Goal: Task Accomplishment & Management: Manage account settings

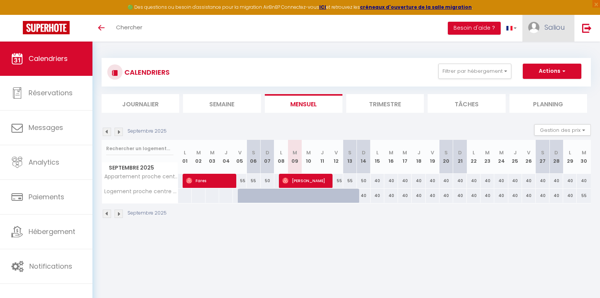
click at [552, 32] on link "Saliou" at bounding box center [549, 28] width 52 height 27
click at [533, 69] on link "Équipe" at bounding box center [544, 66] width 56 height 13
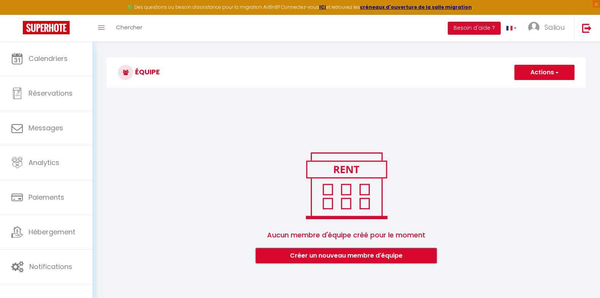
click at [353, 254] on button "Créer un nouveau membre d'équipe" at bounding box center [346, 255] width 181 height 15
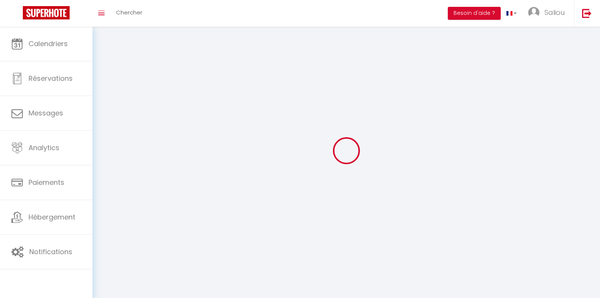
type input "[EMAIL_ADDRESS][DOMAIN_NAME]"
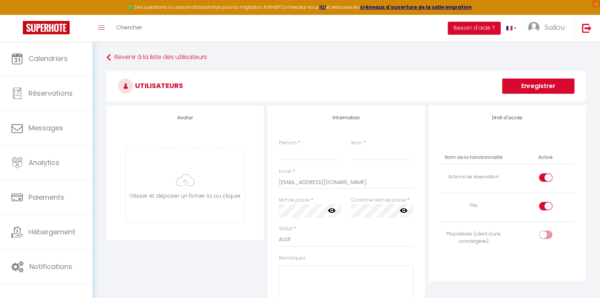
click at [300, 142] on span "*" at bounding box center [299, 142] width 2 height 6
click at [293, 156] on input "Prénom" at bounding box center [310, 154] width 62 height 14
type input "[PERSON_NAME]"
type input "duflot"
click at [345, 186] on input "[EMAIL_ADDRESS][DOMAIN_NAME]" at bounding box center [346, 182] width 134 height 14
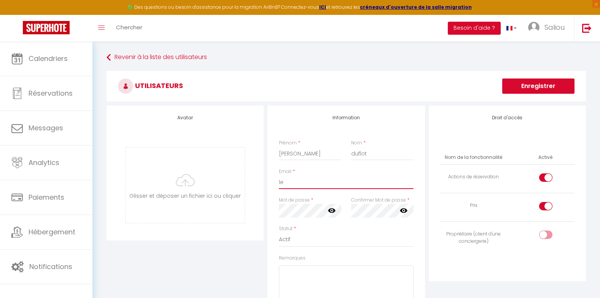
type input "l"
type input "[EMAIL_ADDRESS][DOMAIN_NAME]"
click at [329, 211] on icon at bounding box center [332, 210] width 8 height 5
click at [333, 244] on select "Actif Inactif" at bounding box center [346, 239] width 134 height 14
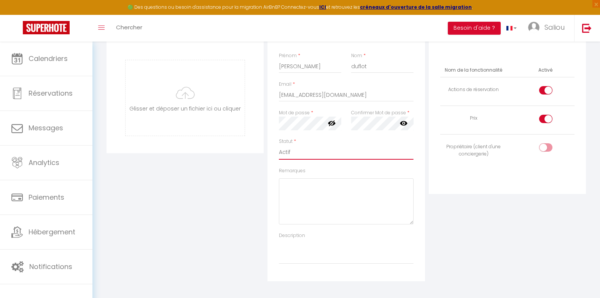
scroll to position [85, 0]
click at [545, 91] on div at bounding box center [545, 93] width 13 height 8
click at [546, 91] on input "checkbox" at bounding box center [552, 94] width 13 height 11
checkbox input "false"
click at [545, 120] on div at bounding box center [545, 121] width 13 height 8
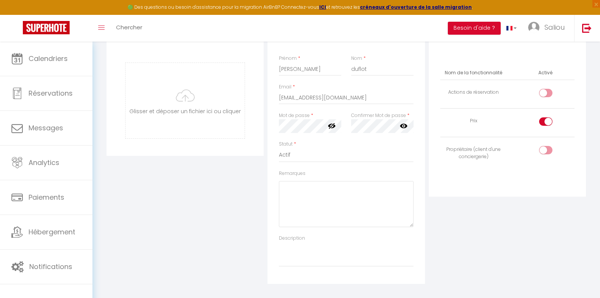
click at [546, 120] on input "checkbox" at bounding box center [552, 122] width 13 height 11
checkbox input "false"
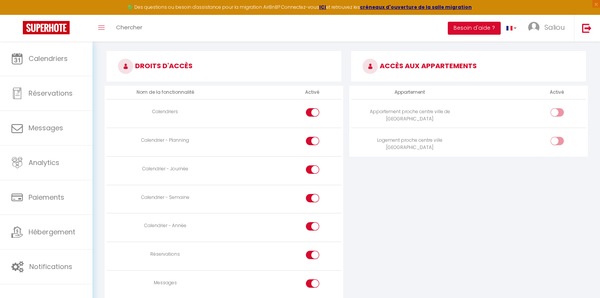
scroll to position [360, 0]
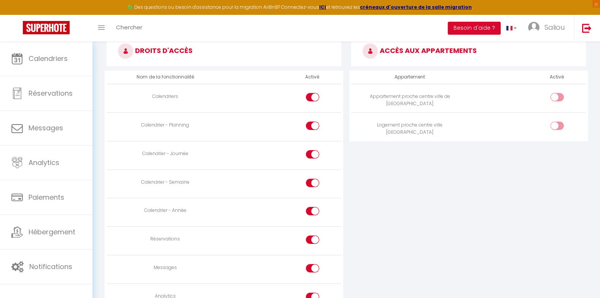
click at [558, 100] on input "checkbox" at bounding box center [563, 98] width 13 height 11
checkbox input "true"
click at [557, 128] on div at bounding box center [557, 125] width 13 height 8
click at [557, 128] on input "checkbox" at bounding box center [563, 126] width 13 height 11
checkbox input "true"
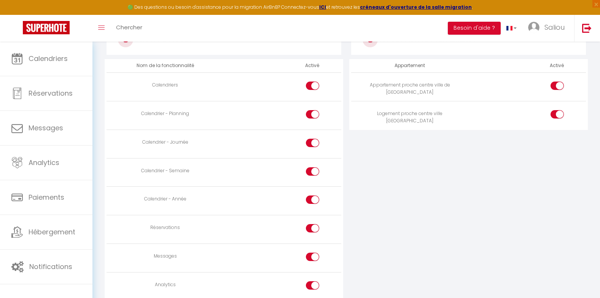
scroll to position [369, 0]
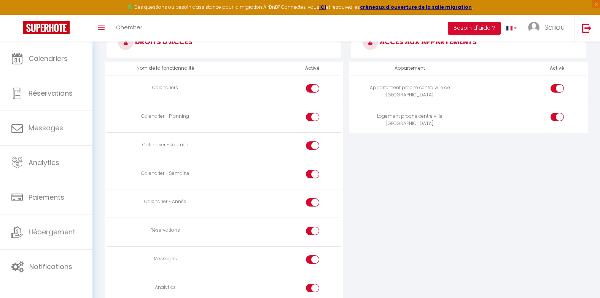
click at [310, 121] on label at bounding box center [312, 118] width 13 height 11
click at [313, 121] on input "checkbox" at bounding box center [319, 118] width 13 height 11
checkbox input "false"
click at [314, 144] on input "checkbox" at bounding box center [319, 146] width 13 height 11
click at [314, 143] on input "checkbox" at bounding box center [319, 146] width 13 height 11
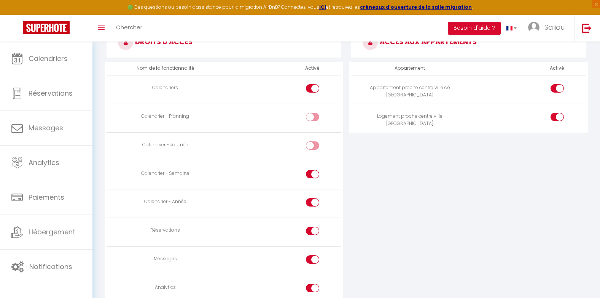
checkbox input "true"
click at [314, 118] on input "checkbox" at bounding box center [319, 118] width 13 height 11
checkbox input "true"
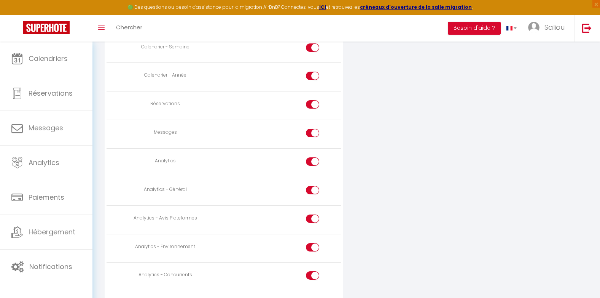
scroll to position [499, 0]
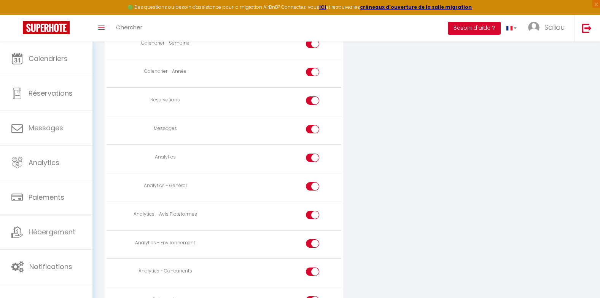
click at [315, 132] on input "checkbox" at bounding box center [319, 130] width 13 height 11
checkbox input "false"
click at [311, 158] on div at bounding box center [312, 157] width 13 height 8
click at [313, 158] on input "checkbox" at bounding box center [319, 158] width 13 height 11
checkbox input "false"
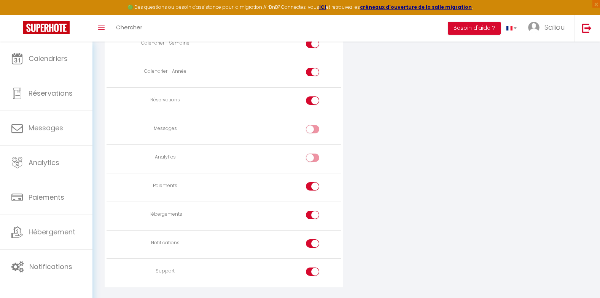
click at [310, 186] on div at bounding box center [312, 186] width 13 height 8
click at [313, 186] on input "checkbox" at bounding box center [319, 187] width 13 height 11
checkbox input "false"
click at [310, 212] on div at bounding box center [312, 215] width 13 height 8
click at [313, 212] on input "checkbox" at bounding box center [319, 216] width 13 height 11
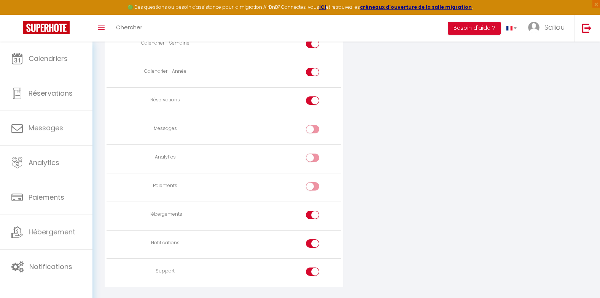
checkbox input "false"
click at [312, 246] on div at bounding box center [312, 243] width 13 height 8
click at [313, 246] on input "checkbox" at bounding box center [319, 244] width 13 height 11
checkbox input "false"
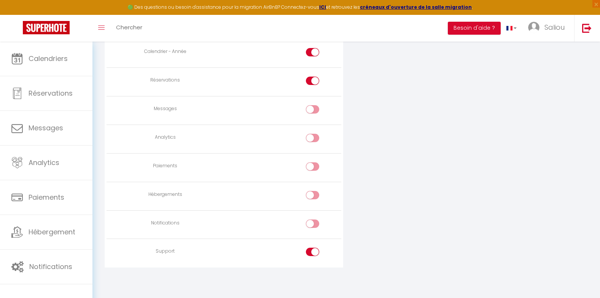
click at [318, 250] on input "checkbox" at bounding box center [319, 252] width 13 height 11
checkbox input "false"
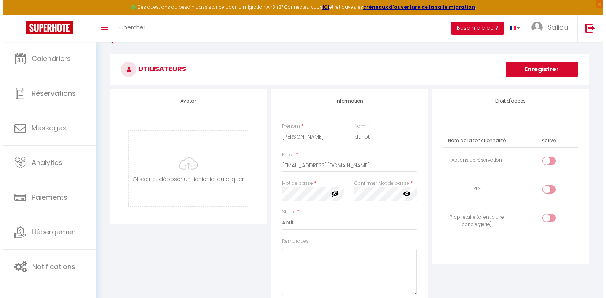
scroll to position [0, 0]
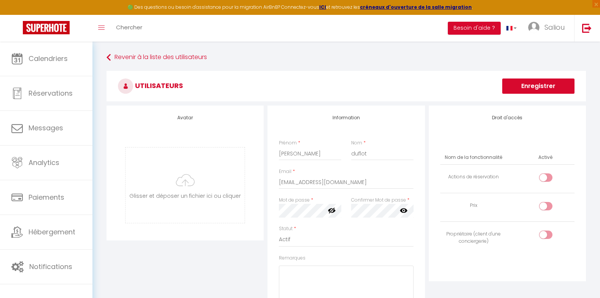
click at [561, 83] on button "Enregistrer" at bounding box center [538, 85] width 72 height 15
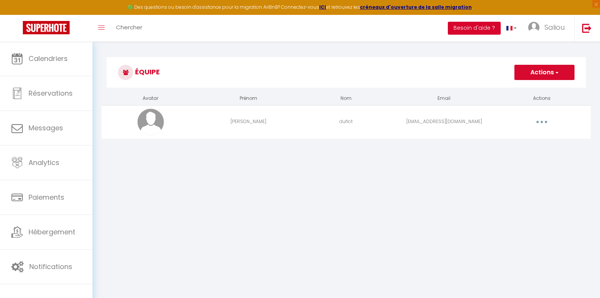
click at [469, 30] on button "Besoin d'aide ?" at bounding box center [474, 28] width 53 height 13
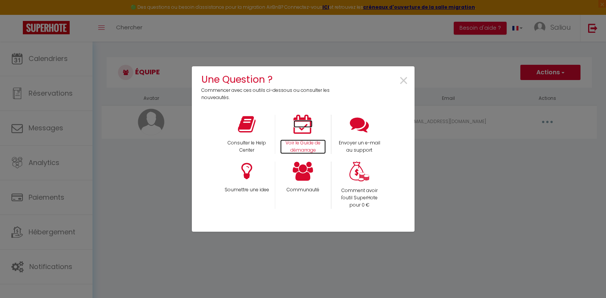
click at [297, 142] on p "Voir le Guide de démarrage" at bounding box center [303, 146] width 46 height 14
click at [405, 80] on span "×" at bounding box center [404, 81] width 10 height 24
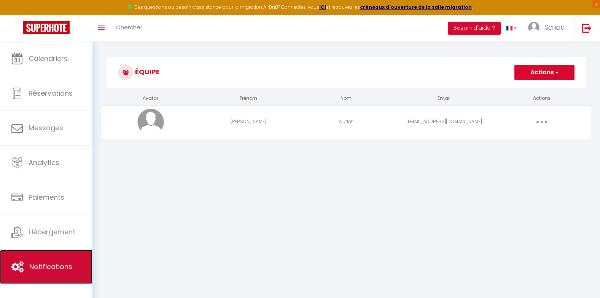
click at [59, 263] on span "Notifications" at bounding box center [50, 267] width 43 height 10
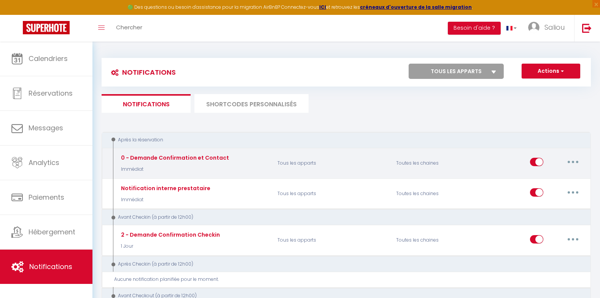
click at [574, 162] on icon "button" at bounding box center [573, 162] width 2 height 2
click at [536, 180] on link "Editer" at bounding box center [553, 179] width 56 height 13
type input "0 - Demande Confirmation et Contact"
select select "Immédiat"
select select "if_booking_is_paid"
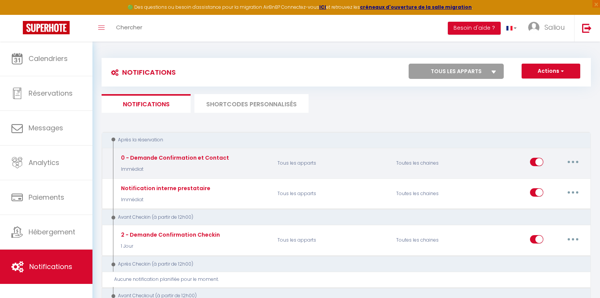
checkbox input "true"
checkbox input "false"
radio input "true"
type input "Merci de confirmer votre réservation - [BOOKING:ID] - [GUEST:FIRST_NAME] [GUEST…"
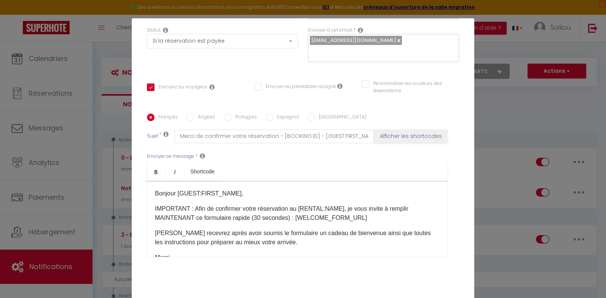
scroll to position [127, 0]
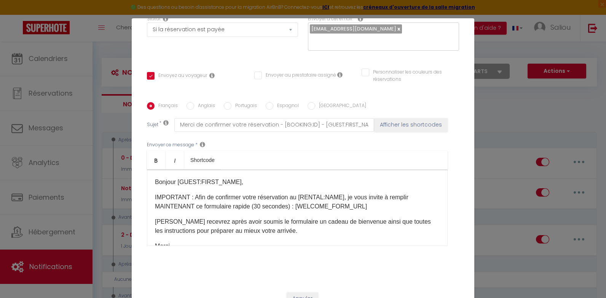
drag, startPoint x: 318, startPoint y: 221, endPoint x: 298, endPoint y: 219, distance: 20.0
click at [298, 219] on p "[PERSON_NAME] recevrez après avoir soumis le formulaire un cadeau de bienvenue …" at bounding box center [297, 226] width 285 height 18
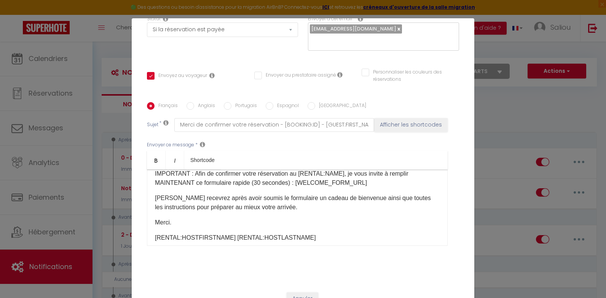
scroll to position [30, 0]
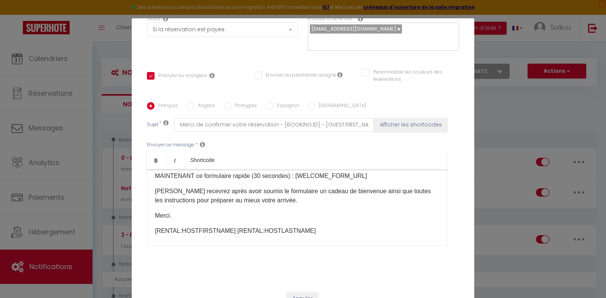
click at [426, 230] on div "Bonjour [GUEST:FIRST_NAME], IMPORTANT : Afin de confirmer votre réservation au …" at bounding box center [297, 207] width 301 height 76
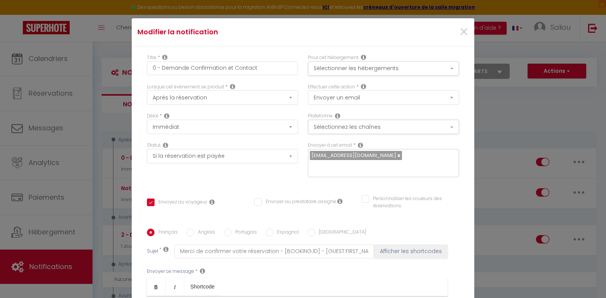
scroll to position [0, 0]
click at [459, 32] on span "×" at bounding box center [464, 32] width 10 height 23
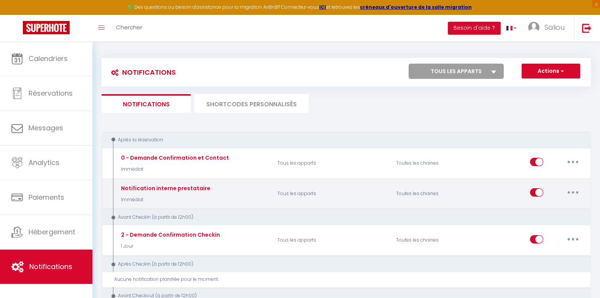
click at [575, 193] on button "button" at bounding box center [573, 192] width 21 height 12
click at [542, 209] on link "Editer" at bounding box center [553, 209] width 56 height 13
type input "Notification interne prestataire"
select select
checkbox input "false"
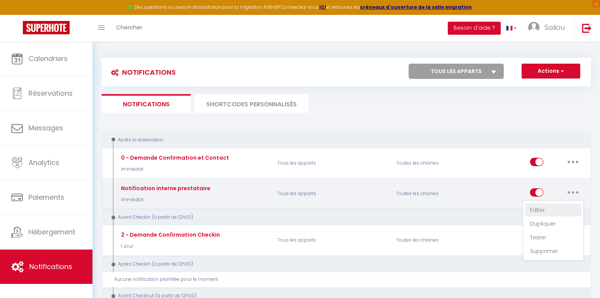
checkbox input "false"
type input "Nouvelle réservation - [RENTAL:NAME] - [GUEST:NAME] - [CHECKING:DD-MM-YYYY] au …"
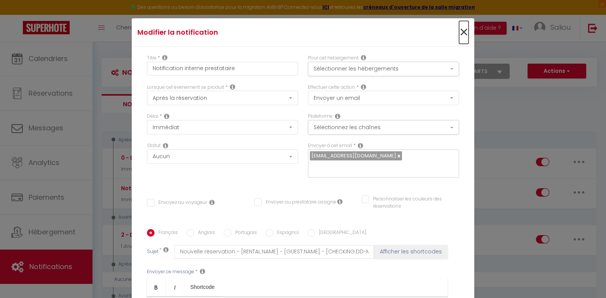
click at [459, 31] on span "×" at bounding box center [464, 32] width 10 height 23
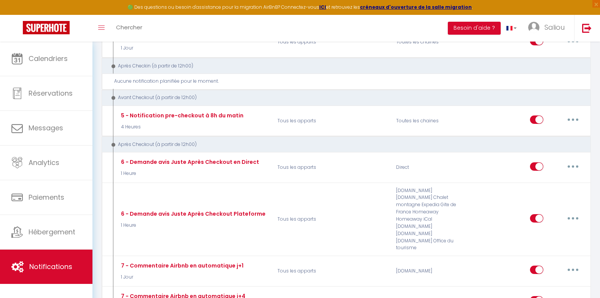
scroll to position [213, 0]
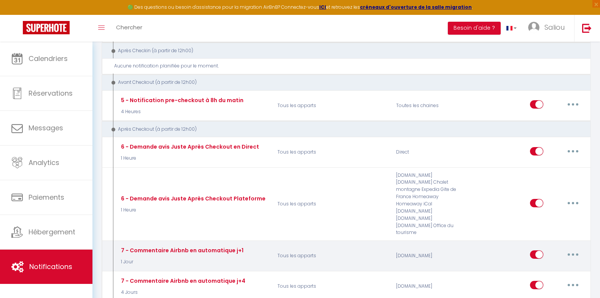
click at [541, 250] on input "checkbox" at bounding box center [536, 255] width 13 height 11
checkbox input "false"
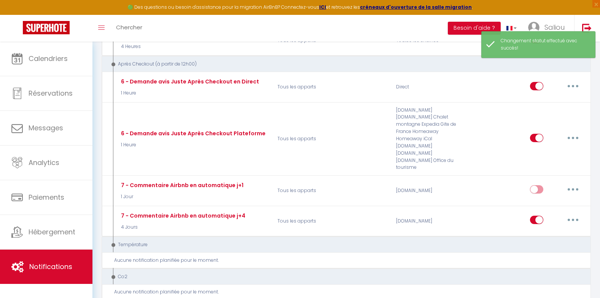
scroll to position [289, 0]
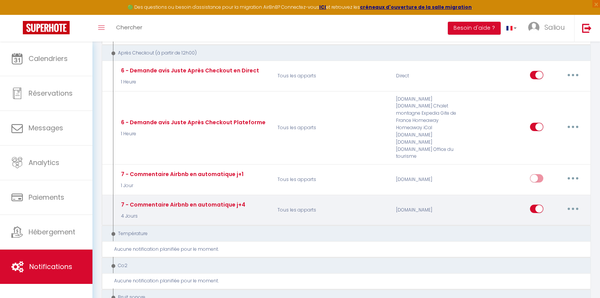
click at [534, 204] on input "checkbox" at bounding box center [536, 209] width 13 height 11
checkbox input "false"
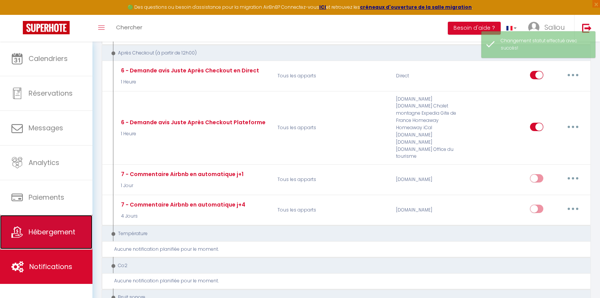
click at [63, 235] on span "Hébergement" at bounding box center [52, 232] width 47 height 10
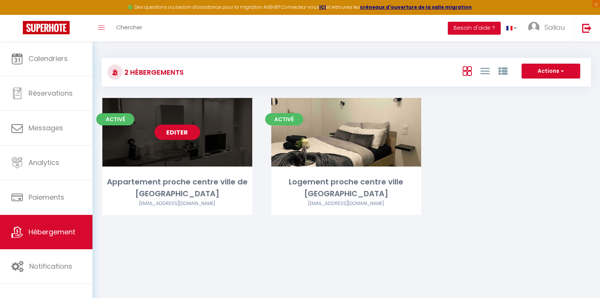
click at [171, 131] on link "Editer" at bounding box center [178, 131] width 46 height 15
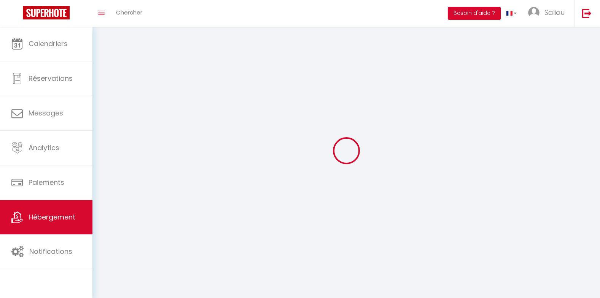
select select "1"
select select
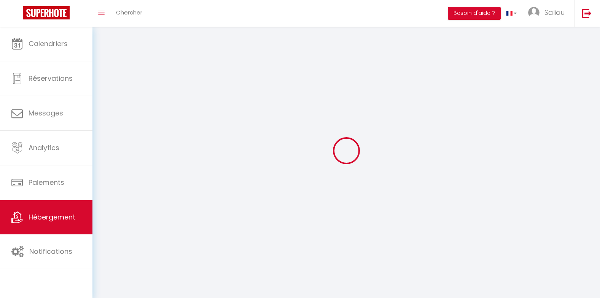
select select
checkbox input "false"
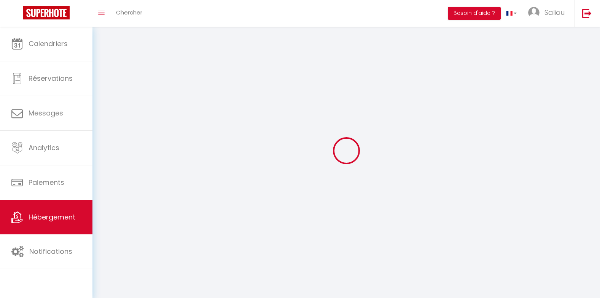
checkbox input "false"
select select
select select "28"
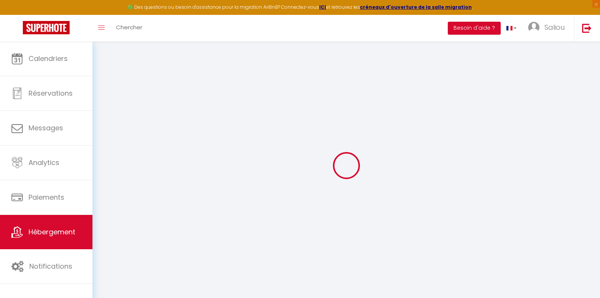
select select
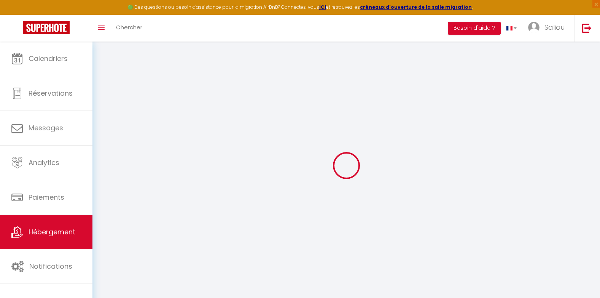
select select
checkbox input "false"
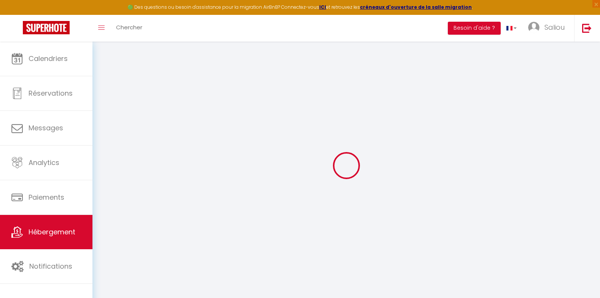
select select
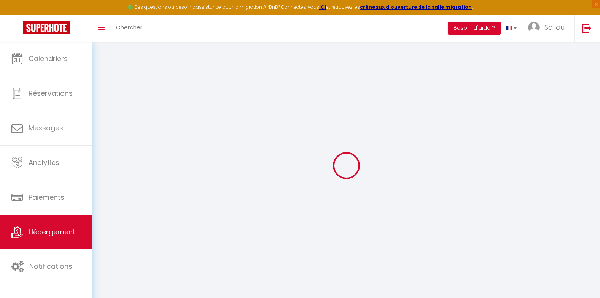
select select
checkbox input "false"
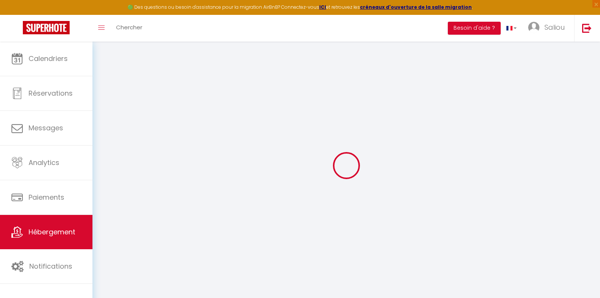
checkbox input "false"
select select
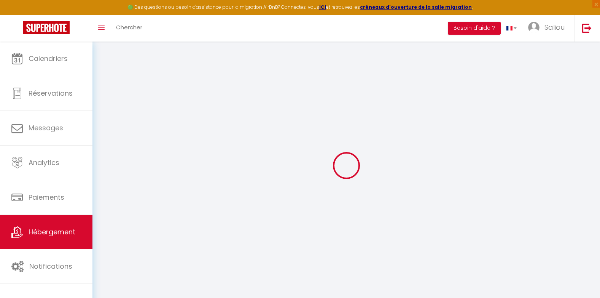
select select
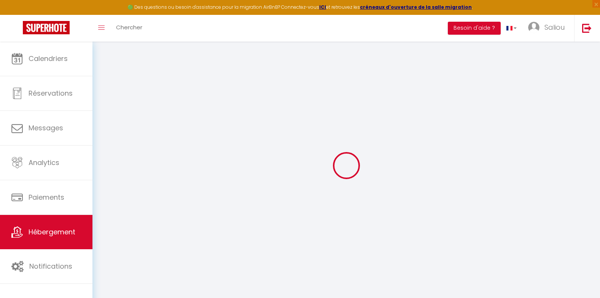
checkbox input "false"
select select
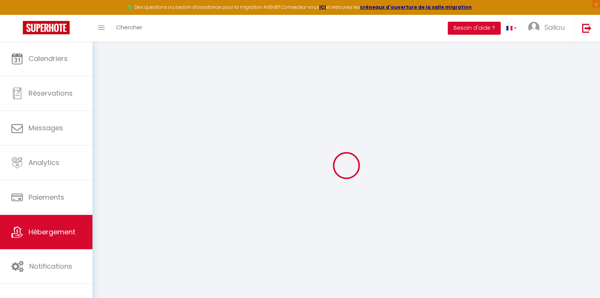
select select
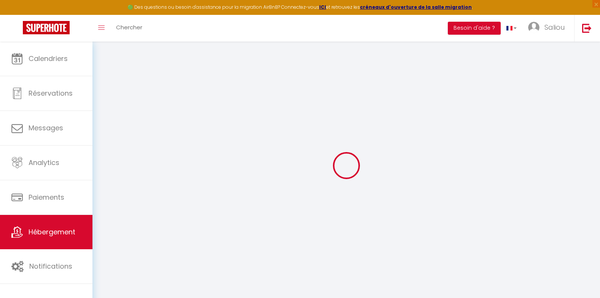
select select
checkbox input "false"
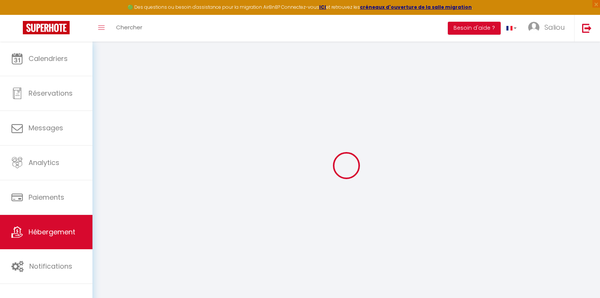
checkbox input "false"
select select
type input "Appartement proche centre ville de [GEOGRAPHIC_DATA]"
type input "45"
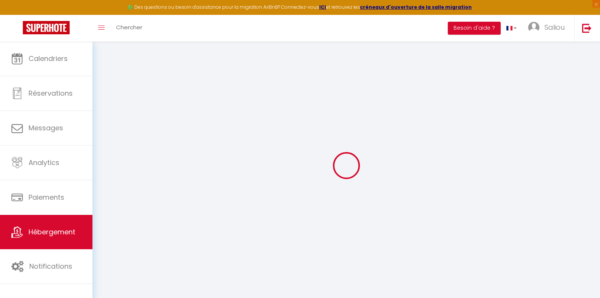
type input "20"
select select
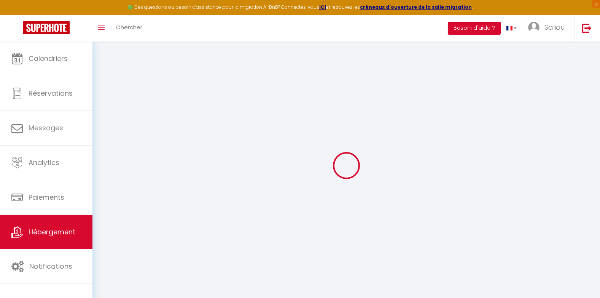
select select
type input "[STREET_ADDRESS]"
type input "02100"
type input "[GEOGRAPHIC_DATA]"
type input "[EMAIL_ADDRESS][DOMAIN_NAME]"
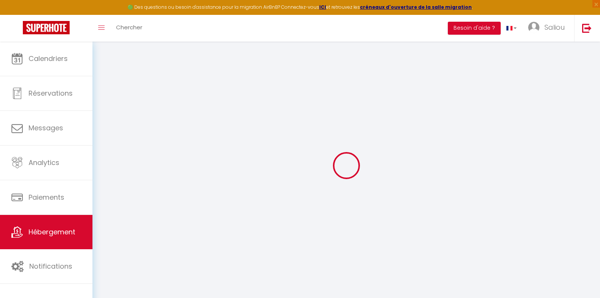
select select
checkbox input "false"
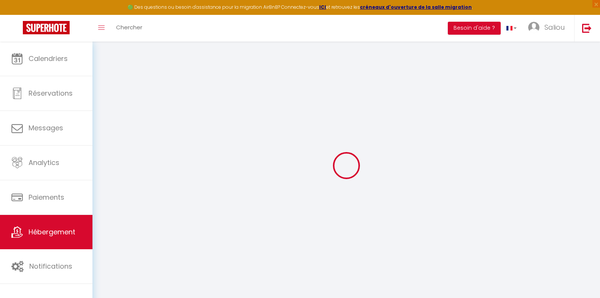
type input "0"
select select
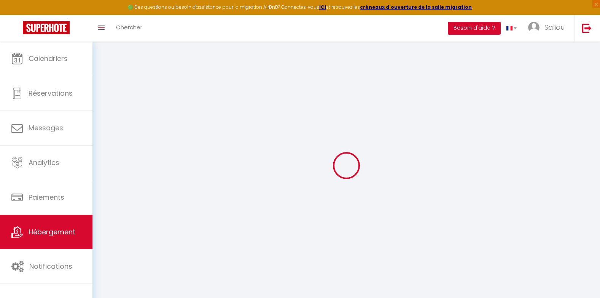
select select
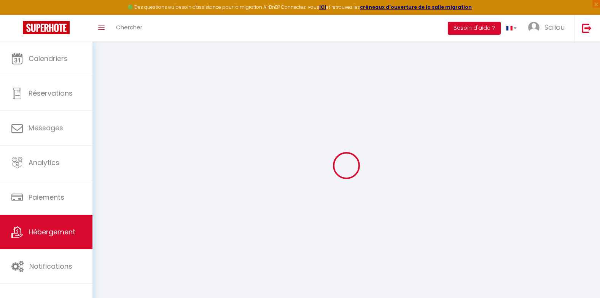
checkbox input "false"
select select
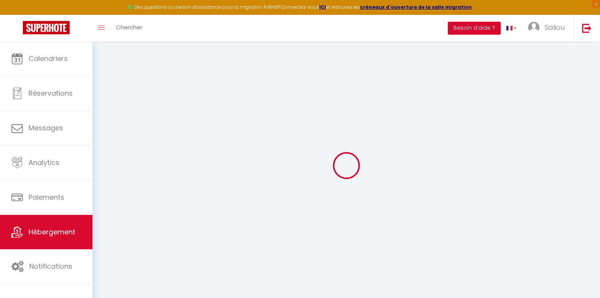
select select
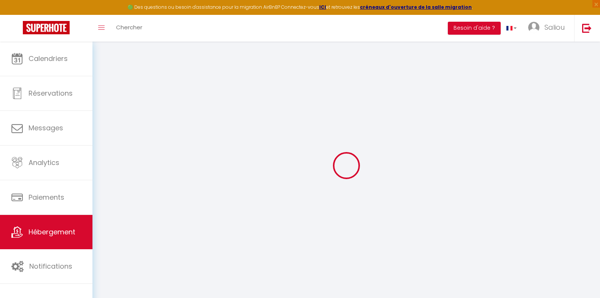
checkbox input "false"
select select
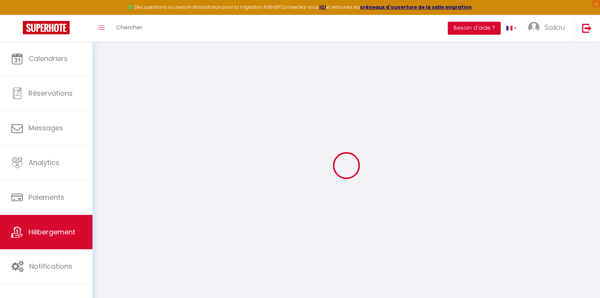
select select
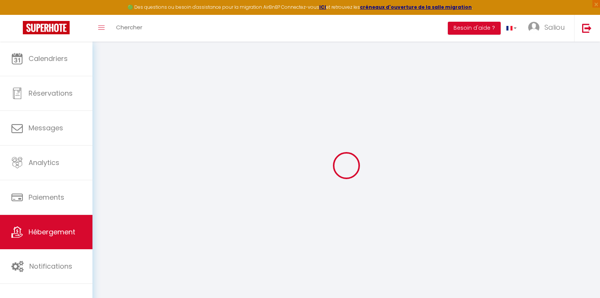
checkbox input "false"
select select
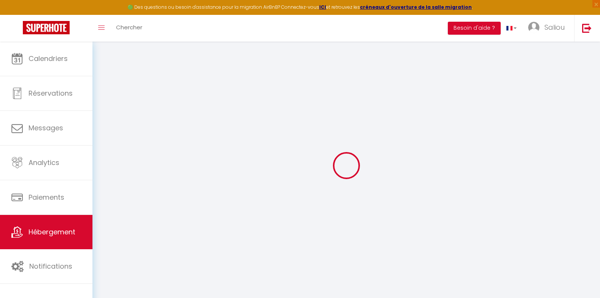
checkbox input "false"
select select "16:00"
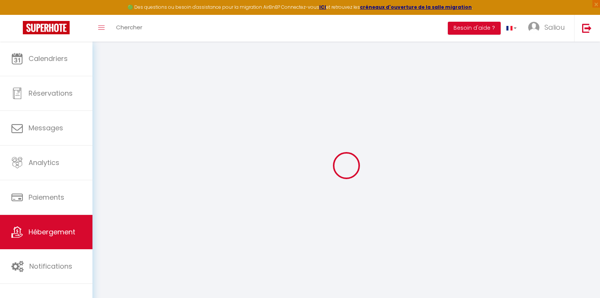
select select "23:45"
select select "11:00"
select select "30"
select select "120"
select select
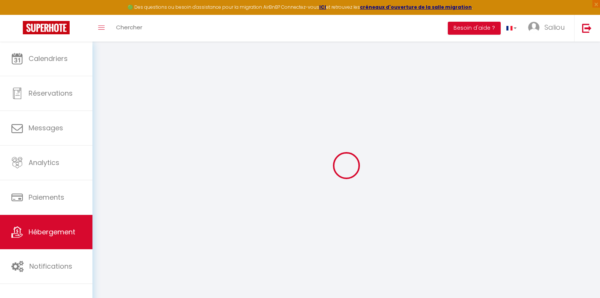
checkbox input "false"
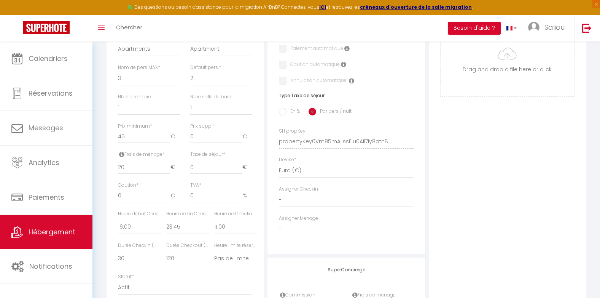
scroll to position [259, 0]
click at [319, 236] on select "- [PERSON_NAME]" at bounding box center [346, 229] width 134 height 14
select select "52469"
click at [279, 227] on select "- [PERSON_NAME]" at bounding box center [346, 229] width 134 height 14
select select
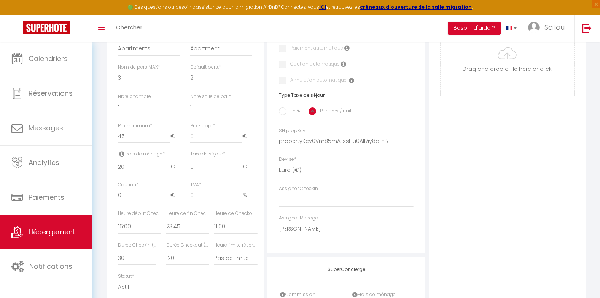
checkbox input "false"
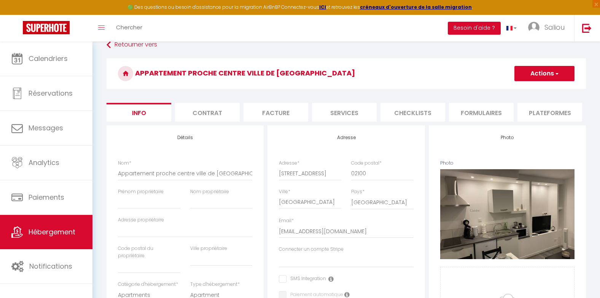
scroll to position [0, 0]
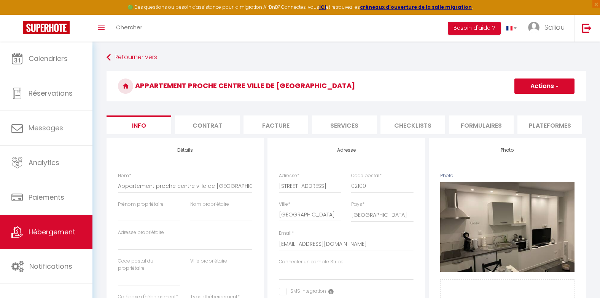
click at [559, 86] on span "button" at bounding box center [556, 86] width 5 height 8
click at [513, 102] on input "Enregistrer" at bounding box center [515, 103] width 28 height 8
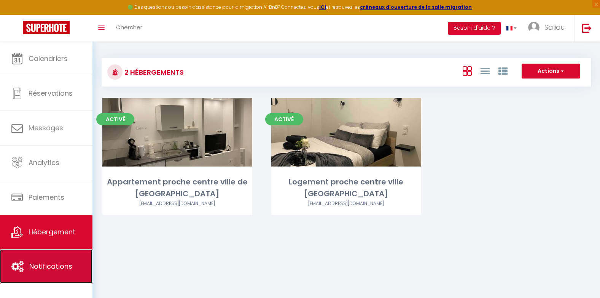
click at [63, 267] on span "Notifications" at bounding box center [50, 266] width 43 height 10
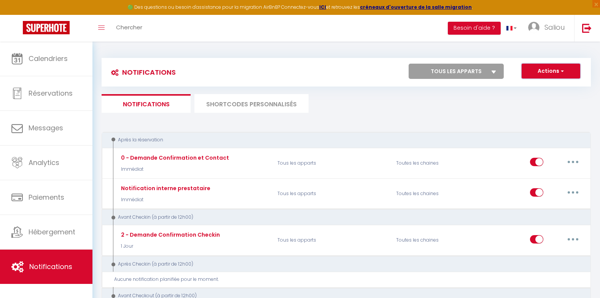
click at [563, 69] on span "button" at bounding box center [562, 71] width 5 height 8
click at [550, 85] on link "Nouvelle Notification" at bounding box center [540, 88] width 79 height 10
select select "Immédiat"
select select
checkbox input "false"
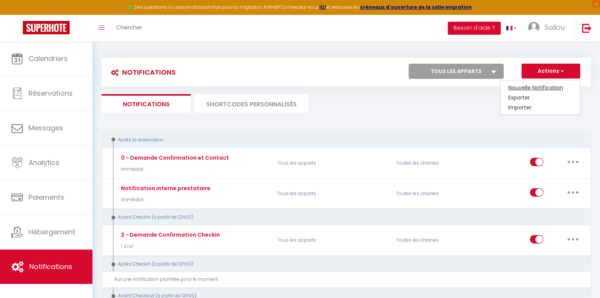
checkbox input "false"
radio input "true"
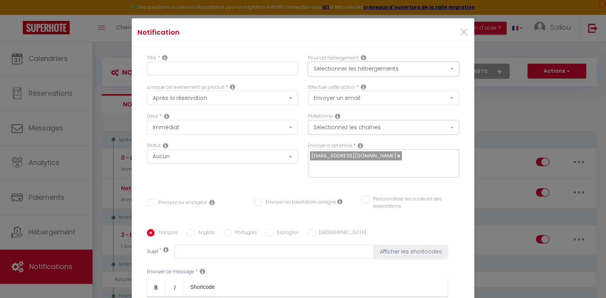
click at [443, 68] on button "Sélectionner les hébergements" at bounding box center [383, 69] width 151 height 14
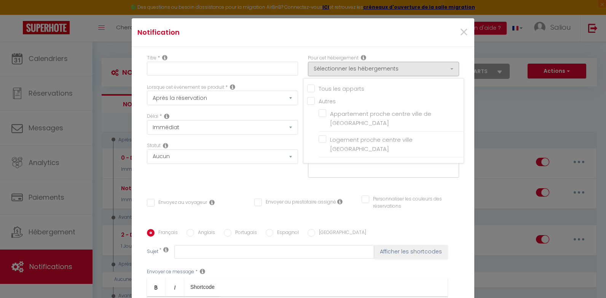
click at [463, 62] on div "Titre * Pour cet hébergement Sélectionner les hébergements Tous les apparts Aut…" at bounding box center [303, 229] width 343 height 364
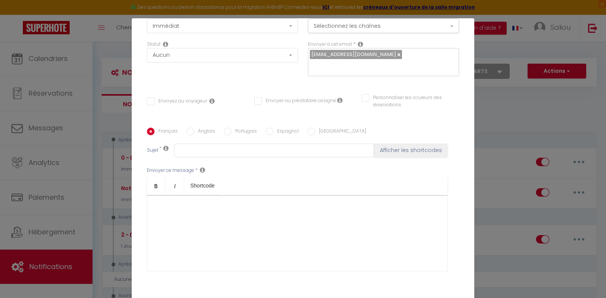
scroll to position [127, 0]
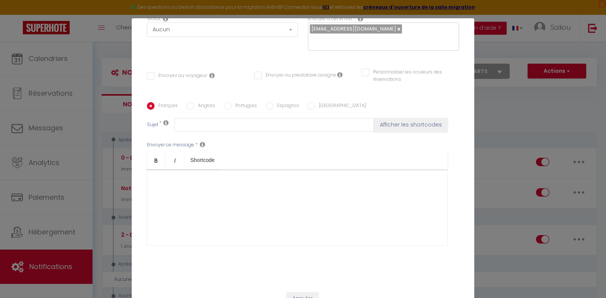
click at [597, 290] on div "Notification × Titre * Pour cet hébergement Sélectionner les hébergements Tous …" at bounding box center [303, 149] width 606 height 298
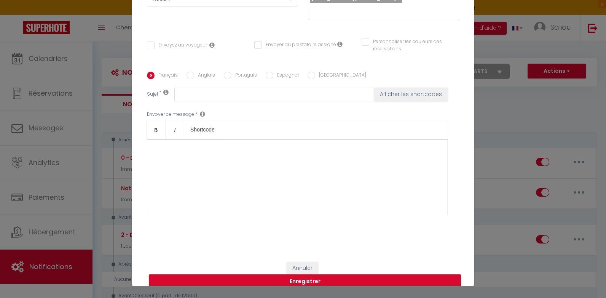
scroll to position [36, 0]
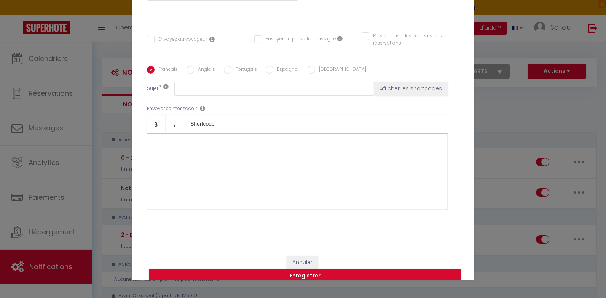
click at [165, 137] on div at bounding box center [297, 171] width 301 height 76
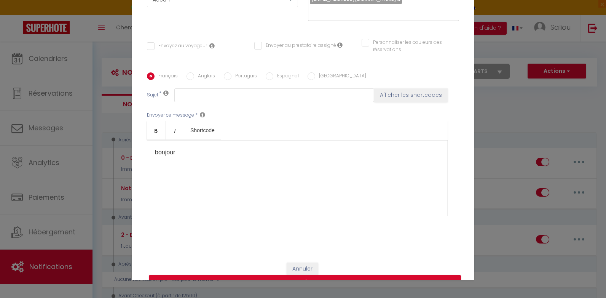
scroll to position [127, 0]
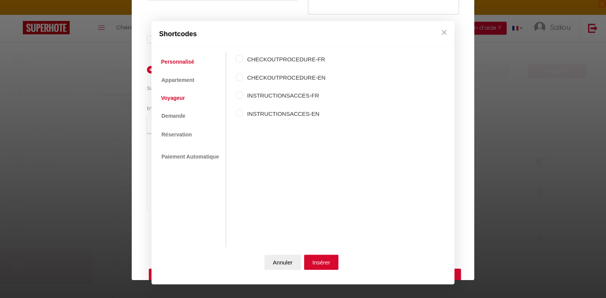
click at [179, 99] on link "Voyageur" at bounding box center [173, 98] width 32 height 14
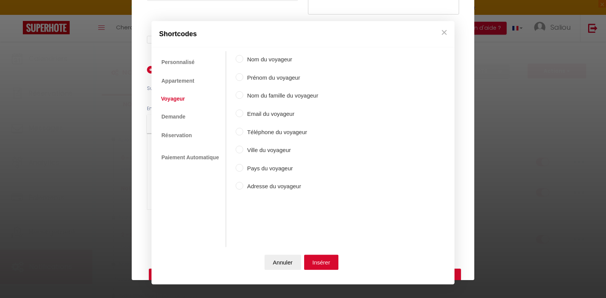
click at [241, 78] on input "Prénom du voyageur" at bounding box center [240, 77] width 8 height 8
radio input "true"
click at [317, 261] on button "Insérer" at bounding box center [321, 262] width 35 height 15
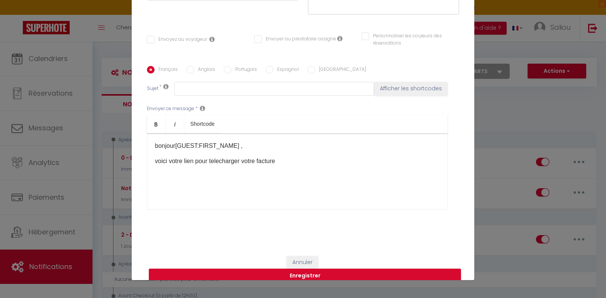
click at [222, 156] on p "voici votre lien pour telecharger votre facture​" at bounding box center [297, 160] width 285 height 9
click at [290, 156] on p "voici votre lien pour télécharger votre facture​" at bounding box center [297, 160] width 285 height 9
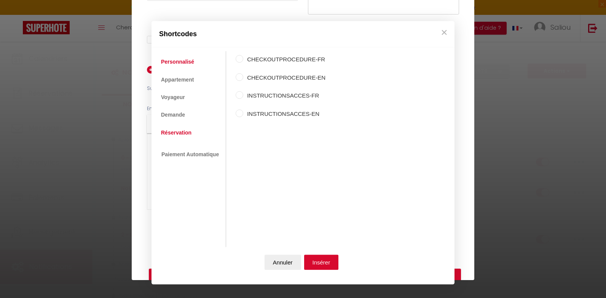
click at [178, 131] on link "Réservation" at bounding box center [176, 133] width 38 height 14
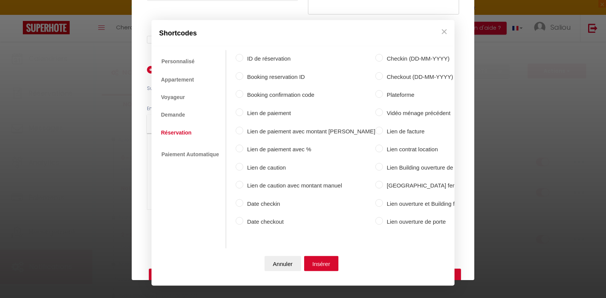
click at [383, 126] on label "Lien de facture" at bounding box center [441, 130] width 117 height 9
click at [375, 126] on input "Lien de facture" at bounding box center [379, 130] width 8 height 8
radio input "true"
click at [329, 255] on button "Insérer" at bounding box center [321, 262] width 35 height 15
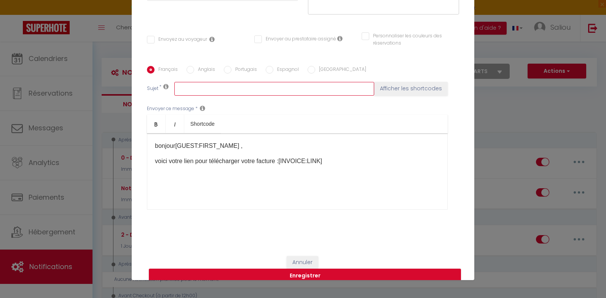
click at [286, 82] on input "text" at bounding box center [274, 89] width 200 height 14
type input "Facture"
click at [394, 82] on button "Afficher les shortcodes" at bounding box center [410, 89] width 73 height 14
checkbox input "false"
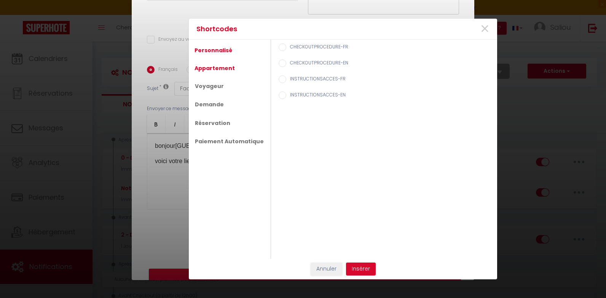
click at [223, 70] on link "Appartement" at bounding box center [215, 68] width 48 height 14
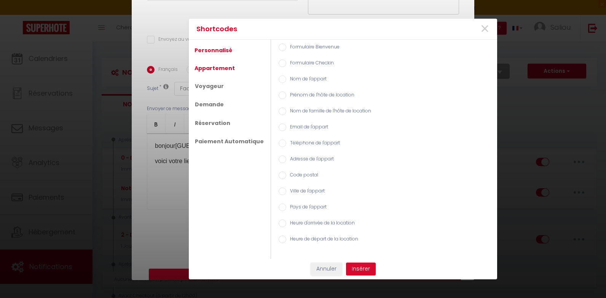
click at [226, 51] on link "Personnalisé" at bounding box center [213, 50] width 45 height 14
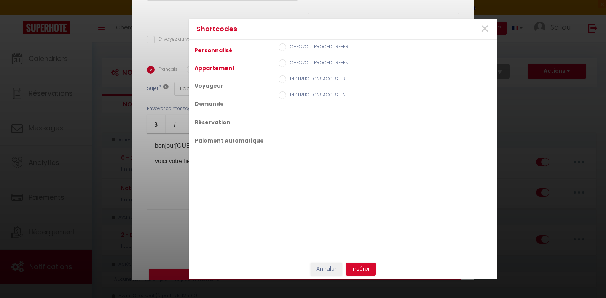
click at [219, 71] on link "Appartement" at bounding box center [215, 68] width 48 height 14
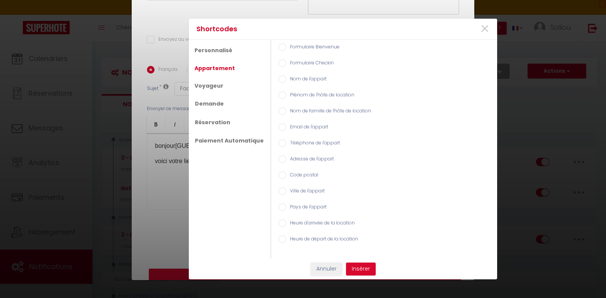
click at [279, 79] on input "Nom de l'appart" at bounding box center [283, 79] width 8 height 8
radio input "true"
click at [365, 263] on button "Insérer" at bounding box center [361, 268] width 30 height 13
checkbox input "false"
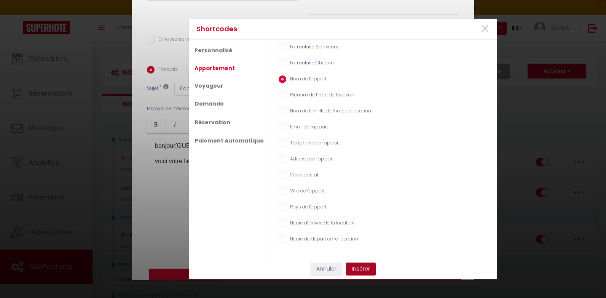
type input "Facture [RENTAL:NAME]"
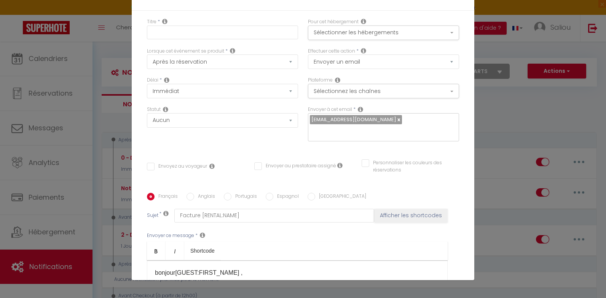
scroll to position [0, 0]
click at [147, 163] on input "Envoyez au voyageur" at bounding box center [177, 167] width 60 height 8
checkbox input "true"
checkbox input "false"
click at [238, 27] on input "text" at bounding box center [222, 33] width 151 height 14
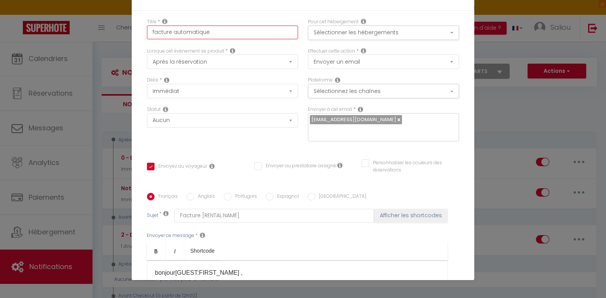
type input "facture automatique"
click at [240, 62] on select "Après la réservation Avant Checkin (à partir de 12h00) Après Checkin (à partir …" at bounding box center [222, 61] width 151 height 14
select select "5"
click at [147, 54] on select "Après la réservation Avant Checkin (à partir de 12h00) Après Checkin (à partir …" at bounding box center [222, 61] width 151 height 14
checkbox input "false"
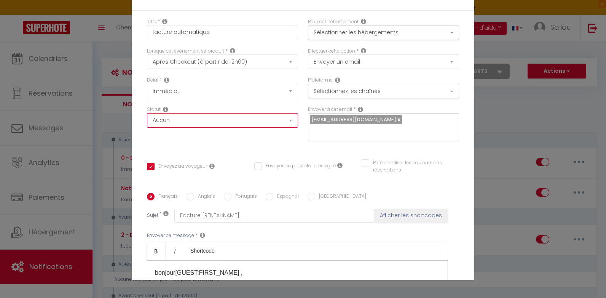
click at [249, 123] on select "Aucun Si la réservation est payée Si réservation non payée Si la caution a été …" at bounding box center [222, 120] width 151 height 14
select select "if_booking_is_paid"
click at [147, 113] on select "Aucun Si la réservation est payée Si réservation non payée Si la caution a été …" at bounding box center [222, 120] width 151 height 14
click at [354, 30] on button "Sélectionner les hébergements" at bounding box center [383, 33] width 151 height 14
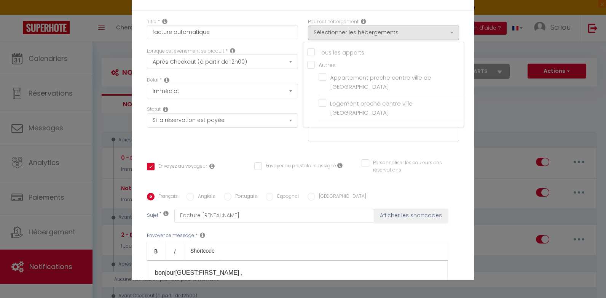
click at [307, 53] on input "Tous les apparts" at bounding box center [385, 52] width 156 height 8
checkbox input "true"
checkbox input "false"
checkbox input "true"
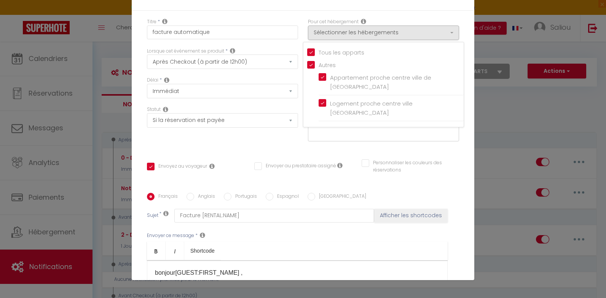
checkbox input "true"
click at [303, 138] on div "Envoyer à cet email * [EMAIL_ADDRESS][DOMAIN_NAME]" at bounding box center [383, 127] width 161 height 43
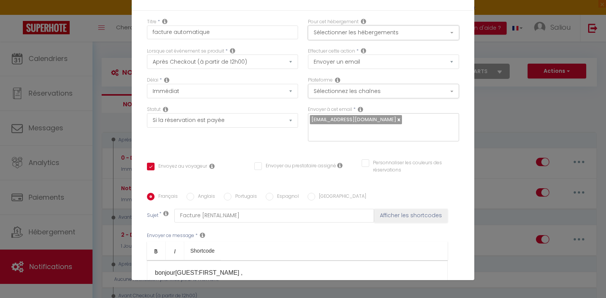
click at [360, 35] on button "Sélectionner les hébergements" at bounding box center [383, 33] width 151 height 14
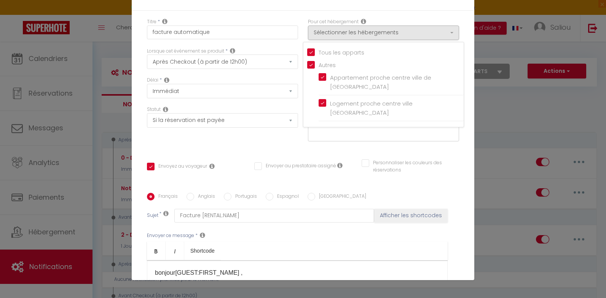
click at [292, 140] on div "Titre * facture automatique Pour cet hébergement Sélectionner les hébergements …" at bounding box center [303, 193] width 343 height 364
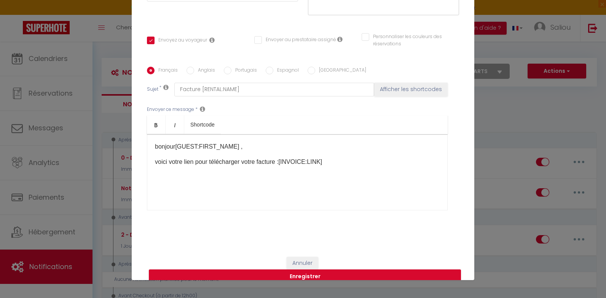
scroll to position [127, 0]
click at [437, 268] on button "Enregistrer" at bounding box center [305, 275] width 312 height 14
checkbox input "false"
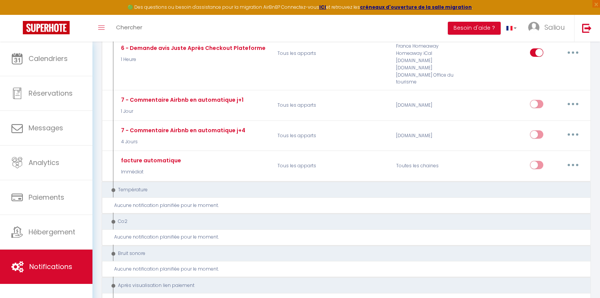
scroll to position [381, 0]
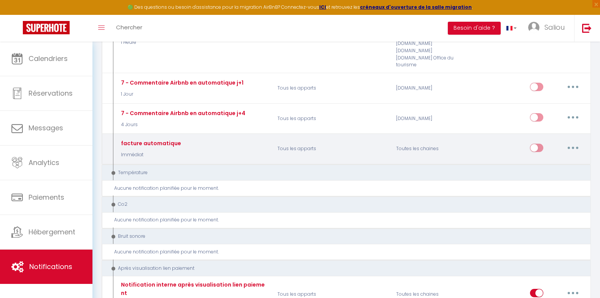
click at [541, 144] on input "checkbox" at bounding box center [536, 149] width 13 height 11
checkbox input "true"
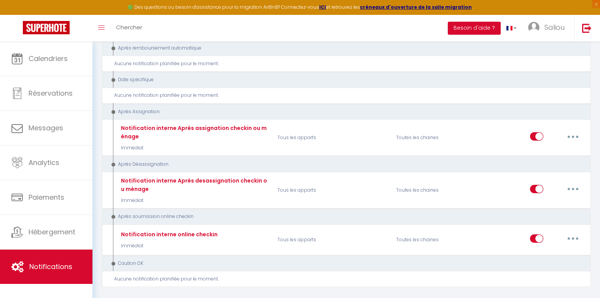
scroll to position [1021, 0]
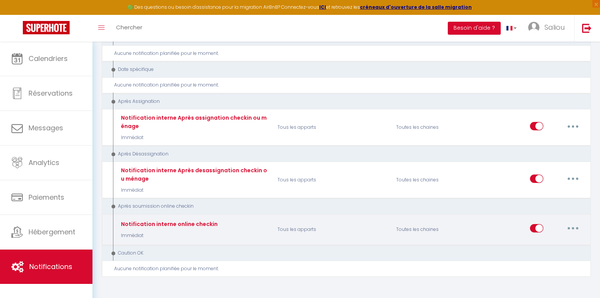
click at [536, 224] on input "checkbox" at bounding box center [536, 229] width 13 height 11
checkbox input "false"
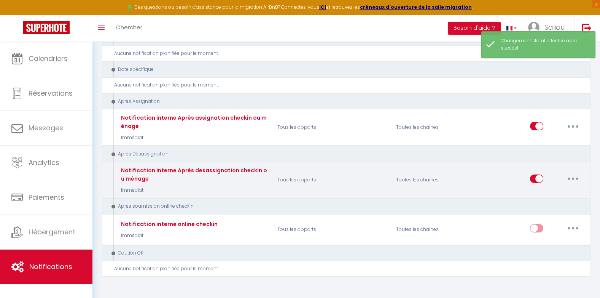
click at [534, 174] on input "checkbox" at bounding box center [536, 179] width 13 height 11
checkbox input "false"
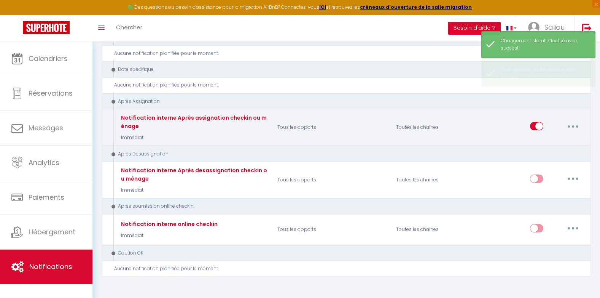
click at [540, 122] on input "checkbox" at bounding box center [536, 127] width 13 height 11
checkbox input "false"
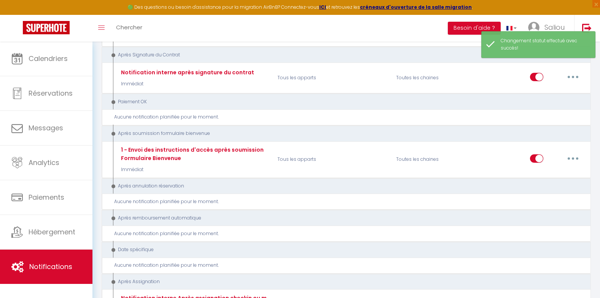
scroll to position [838, 0]
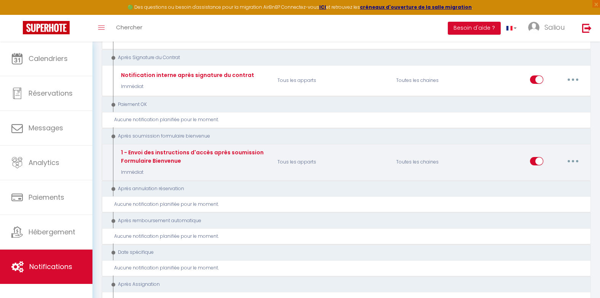
click at [535, 157] on input "checkbox" at bounding box center [536, 162] width 13 height 11
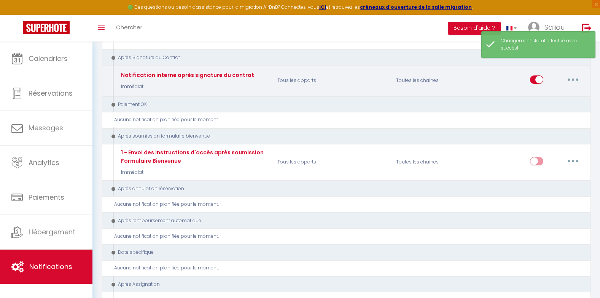
click at [540, 75] on input "checkbox" at bounding box center [536, 80] width 13 height 11
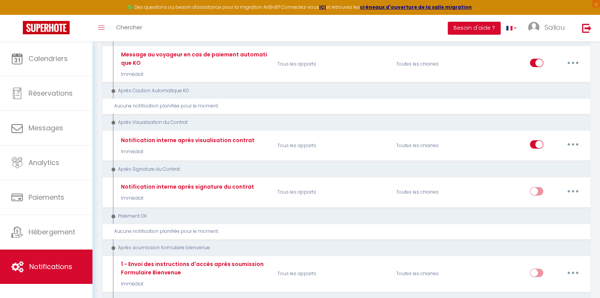
scroll to position [716, 0]
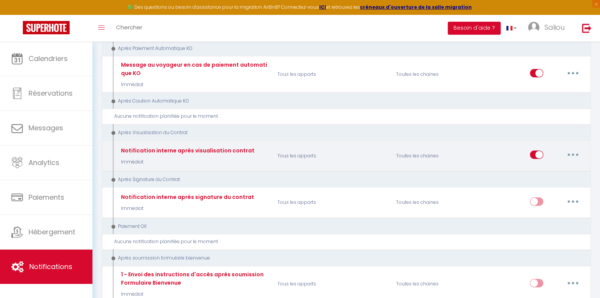
click at [537, 150] on input "checkbox" at bounding box center [536, 155] width 13 height 11
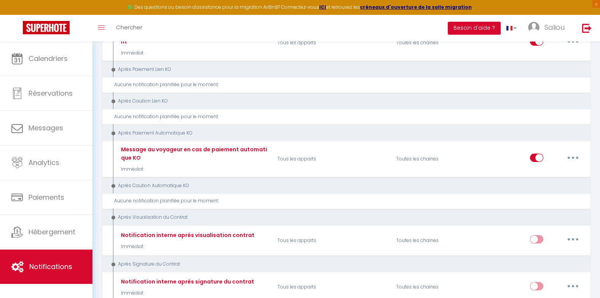
scroll to position [625, 0]
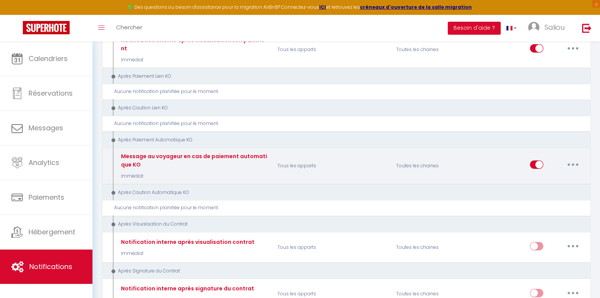
click at [539, 160] on input "checkbox" at bounding box center [536, 165] width 13 height 11
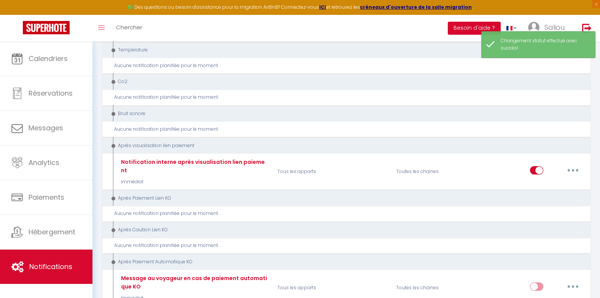
scroll to position [488, 0]
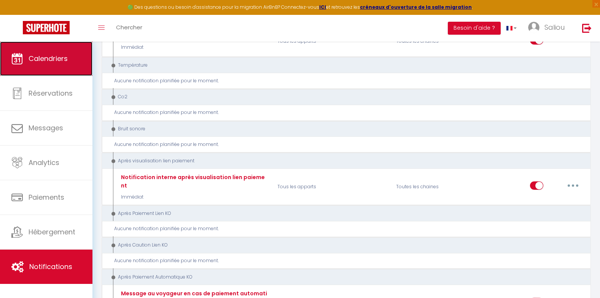
click at [61, 60] on span "Calendriers" at bounding box center [48, 59] width 39 height 10
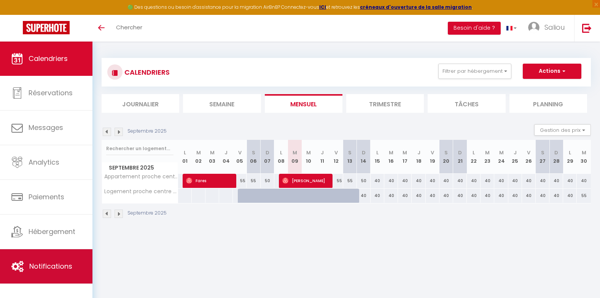
click at [74, 263] on link "Notifications" at bounding box center [46, 266] width 93 height 34
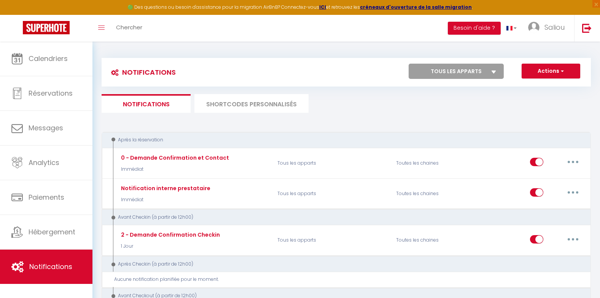
drag, startPoint x: 357, startPoint y: 180, endPoint x: 505, endPoint y: 137, distance: 154.6
click at [505, 137] on div "Après la réservation 0 - Demande Confirmation et Contact Immédiat Tous les appa…" at bounding box center [347, 170] width 490 height 77
drag, startPoint x: 505, startPoint y: 137, endPoint x: 591, endPoint y: 111, distance: 89.8
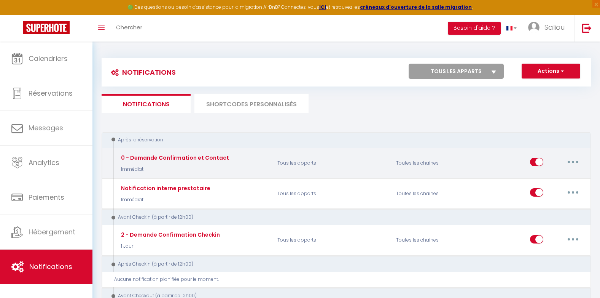
click at [572, 160] on button "button" at bounding box center [573, 162] width 21 height 12
click at [541, 181] on link "Editer" at bounding box center [553, 179] width 56 height 13
type input "0 - Demande Confirmation et Contact"
select select "Immédiat"
select select "if_booking_is_paid"
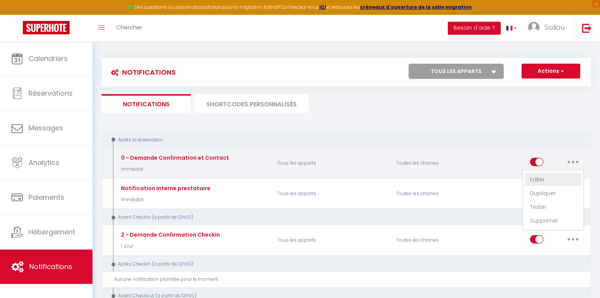
checkbox input "true"
checkbox input "false"
radio input "true"
type input "Merci de confirmer votre réservation - [BOOKING:ID] - [GUEST:FIRST_NAME] [GUEST…"
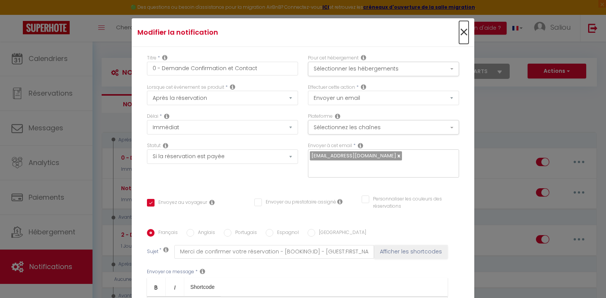
click at [459, 29] on span "×" at bounding box center [464, 32] width 10 height 23
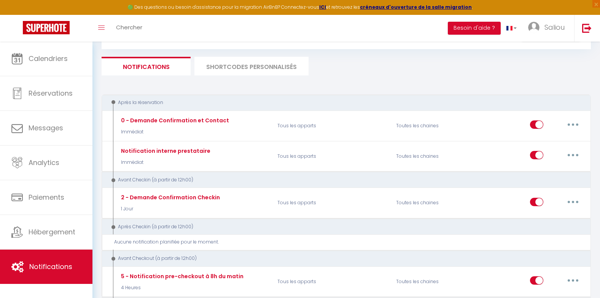
scroll to position [30, 0]
